Goal: Find specific page/section: Find specific page/section

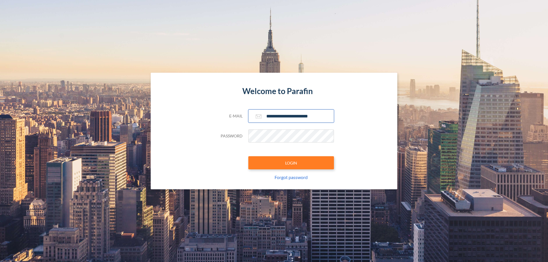
type input "**********"
click at [291, 163] on button "LOGIN" at bounding box center [291, 162] width 86 height 13
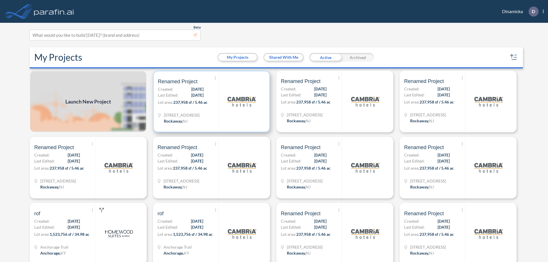
scroll to position [1, 0]
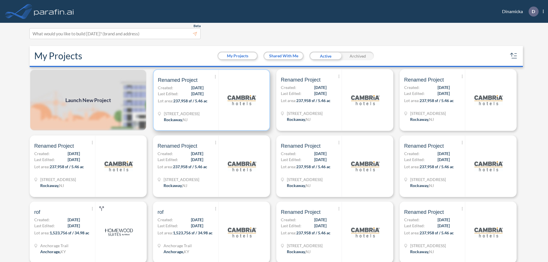
click at [210, 100] on p "Lot area: 237,958 sf / 5.46 ac" at bounding box center [188, 102] width 61 height 8
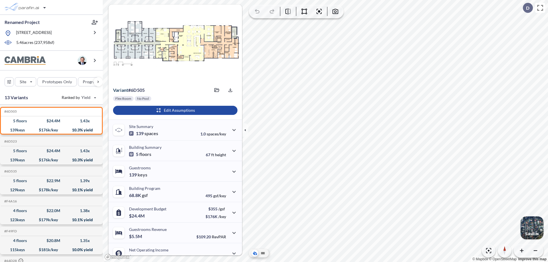
scroll to position [29, 0]
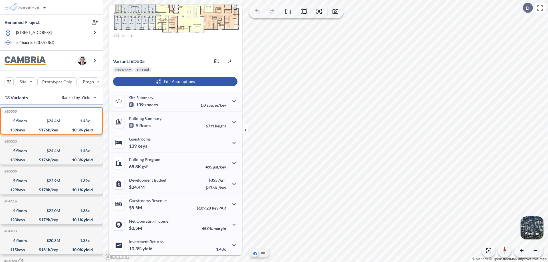
click at [174, 82] on div "button" at bounding box center [175, 81] width 124 height 9
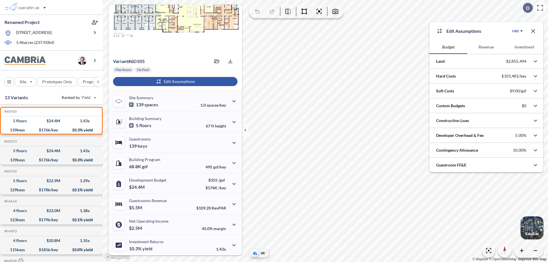
click at [486, 47] on button "Revenue" at bounding box center [486, 47] width 38 height 14
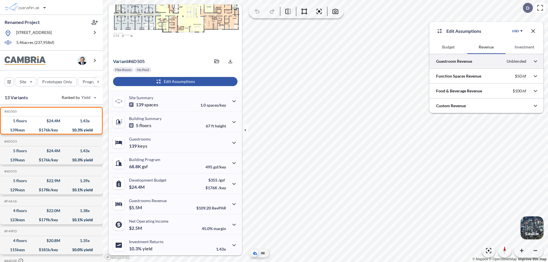
click at [486, 61] on div at bounding box center [486, 61] width 114 height 15
